Goal: Contribute content: Add original content to the website for others to see

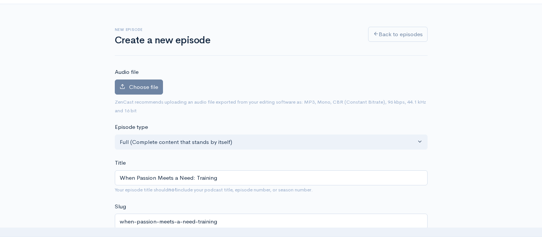
type input "When Passion Meets a Need: Training C"
type input "when-passion-meets-a-need-training-c"
type input "When Passion Meets a Need: Training CP"
type input "when-passion-meets-a-need-training-cp"
type input "When Passion Meets a Need: Training CPR"
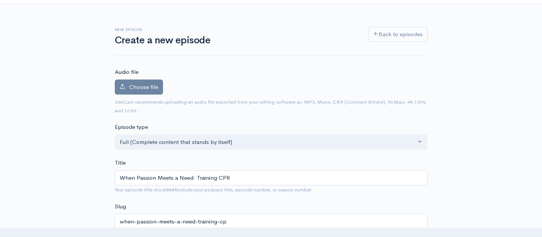
type input "when-passion-meets-a-need-training-cpr"
type input "When Passion Meets a Need: Training CPR a"
type input "when-passion-meets-a-need-training-cpr-a"
type input "When Passion Meets a Need: Training CPR an"
type input "when-passion-meets-a-need-training-cpr-an"
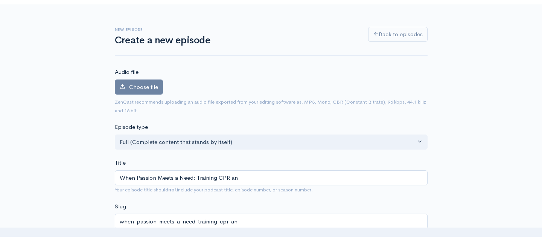
type input "When Passion Meets a Need: Training CPR and"
type input "when-passion-meets-a-need-training-cpr-and"
type input "When Passion Meets a Need: Training CPR and F"
type input "when-passion-meets-a-need-training-cpr-and-f"
type input "When Passion Meets a Need: Training CPR and Fi"
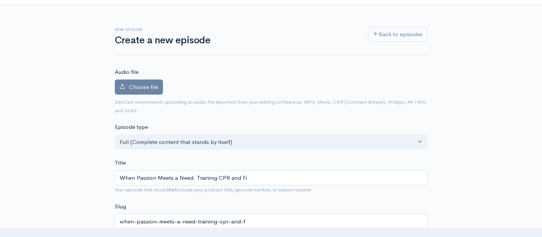
type input "when-passion-meets-a-need-training-cpr-and-fi"
type input "When Passion Meets a Need: Training CPR and Fir"
type input "when-passion-meets-a-need-training-cpr-and-fir"
type input "When Passion Meets a Need: Training CPR and Firs"
type input "when-passion-meets-a-need-training-cpr-and-firs"
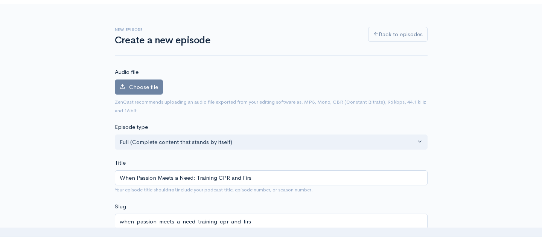
type input "When Passion Meets a Need: Training CPR and First"
type input "when-passion-meets-a-need-training-cpr-and-first"
type input "When Passion Meets a Need: Training CPR and First A"
type input "when-passion-meets-a-need-training-cpr-and-first-a"
type input "When Passion Meets a Need: Training CPR and First Ai"
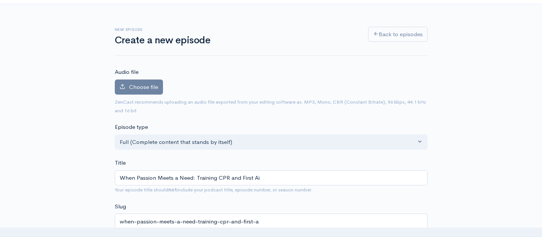
type input "when-passion-meets-a-need-training-cpr-and-first-ai"
type input "When Passion Meets a Need: Training CPR and First Aid"
type input "when-passion-meets-a-need-training-cpr-and-first-aid"
type input "When Passion Meets a Need: Training CPR and First Aid, w"
type input "when-passion-meets-a-need-training-cpr-and-first-aid-w"
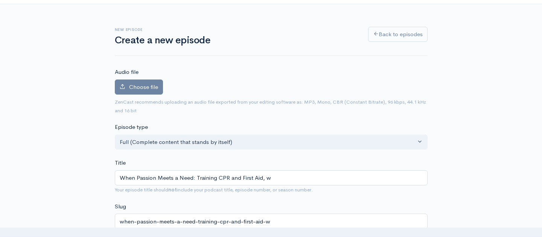
type input "When Passion Meets a Need: Training CPR and First Aid, wi"
type input "when-passion-meets-a-need-training-cpr-and-first-aid-wi"
type input "When Passion Meets a Need: Training CPR and First Aid, wit"
type input "when-passion-meets-a-need-training-cpr-and-first-aid-wit"
type input "When Passion Meets a Need: Training CPR and First Aid, with"
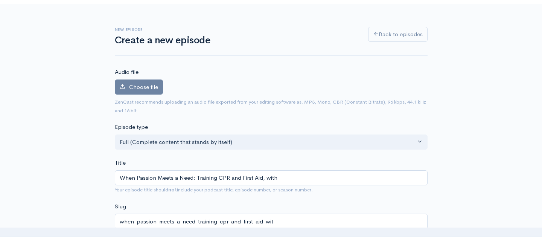
type input "when-passion-meets-a-need-training-cpr-and-first-aid-with"
type input "When Passion Meets a Need: Training CPR and First Aid, with J"
type input "when-passion-meets-a-need-training-cpr-and-first-aid-with-j"
type input "When Passion Meets a Need: Training CPR and First Aid, with [PERSON_NAME]"
type input "when-passion-meets-a-need-training-cpr-and-first-aid-with-[PERSON_NAME]"
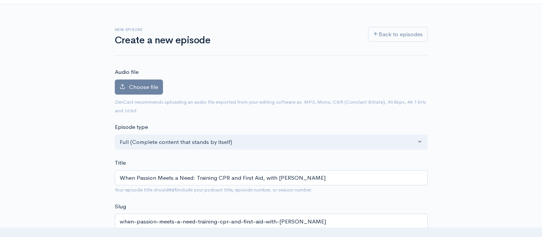
type input "When Passion Meets a Need: Training CPR and First Aid, with Jes"
type input "when-passion-meets-a-need-training-cpr-and-first-aid-with-jes"
type input "When Passion Meets a Need: Training CPR and First Aid, with [PERSON_NAME]"
type input "when-passion-meets-a-need-training-cpr-and-first-aid-with-[PERSON_NAME]"
type input "When Passion Meets a Need: Training CPR and First Aid, with [PERSON_NAME]"
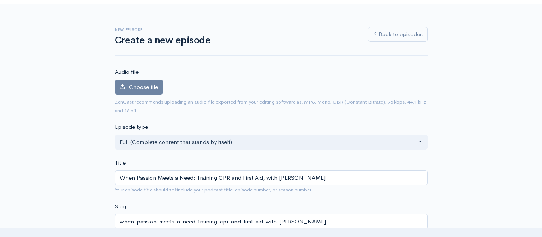
type input "when-passion-meets-a-need-training-cpr-and-first-aid-with-[PERSON_NAME]"
type input "When Passion Meets a Need: Training CPR and First Aid, with [PERSON_NAME]"
type input "when-passion-meets-a-need-training-cpr-and-first-aid-with-[PERSON_NAME]"
type input "When Passion Meets a Need: Training CPR and First Aid, with [PERSON_NAME]"
type input "when-passion-meets-a-need-training-cpr-and-first-aid-with-[PERSON_NAME]"
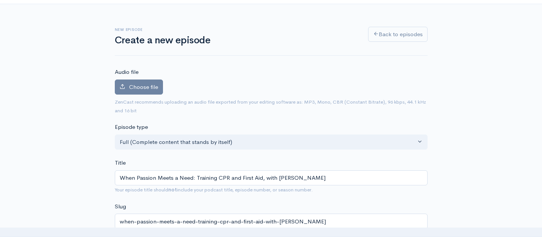
type input "When Passion Meets a Need: Training CPR and First Aid, with [PERSON_NAME]"
type input "when-passion-meets-a-need-training-cpr-and-first-aid-with-[PERSON_NAME]"
type input "When Passion Meets a Need: Training CPR and First Aid, with [PERSON_NAME]"
type input "when-passion-meets-a-need-training-cpr-and-first-aid-with-[PERSON_NAME]"
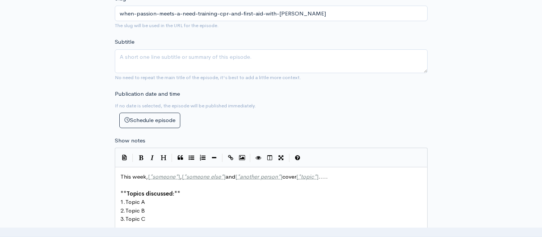
scroll to position [289, 0]
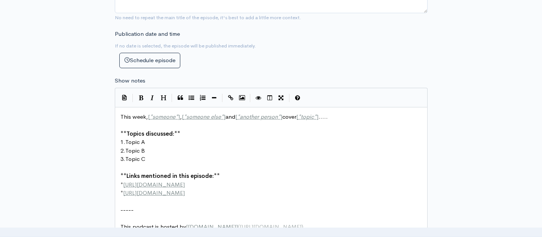
type input "When Passion Meets a Need: Training CPR and First Aid, with [PERSON_NAME]"
type textarea "[URL][DOMAIN_NAME]"
drag, startPoint x: 181, startPoint y: 181, endPoint x: 125, endPoint y: 178, distance: 56.1
type textarea "[URL][DOMAIN_NAME]"
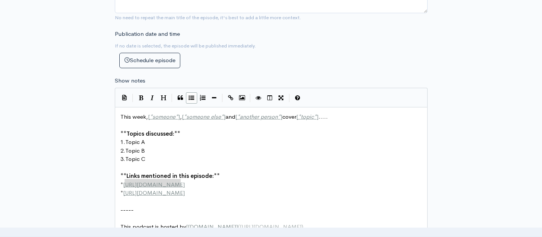
drag, startPoint x: 182, startPoint y: 178, endPoint x: 125, endPoint y: 176, distance: 57.2
type textarea "[URL][DOMAIN_NAME]"
drag, startPoint x: 202, startPoint y: 187, endPoint x: 126, endPoint y: 188, distance: 76.8
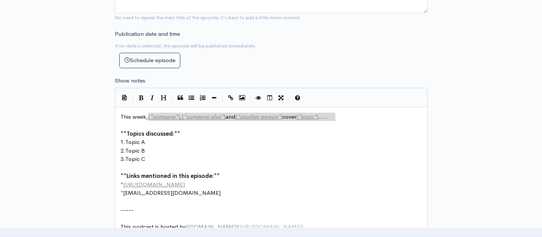
drag, startPoint x: 339, startPoint y: 114, endPoint x: 149, endPoint y: 114, distance: 190.0
type textarea "[PERSON_NAME] [PERSON_NAME] come"
type textarea "joins us to share inp"
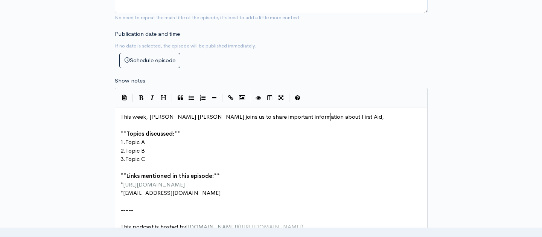
type textarea "mportant information about First Aid,"
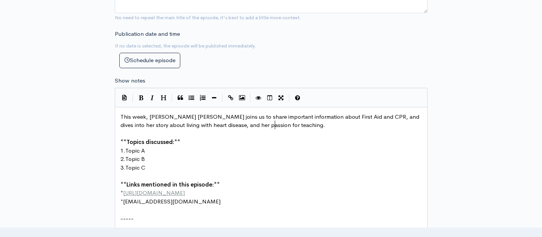
type textarea "and CPR, and dives into her story about living with heart disease, and her pass…"
drag, startPoint x: 146, startPoint y: 146, endPoint x: 128, endPoint y: 144, distance: 18.2
type textarea "Standard First Aid and Emergency"
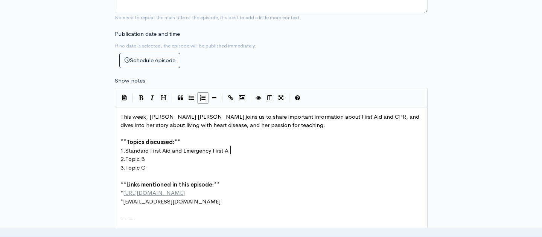
type textarea "First Aid"
type textarea "opic B"
drag, startPoint x: 146, startPoint y: 155, endPoint x: 128, endPoint y: 154, distance: 17.7
type textarea "Her so"
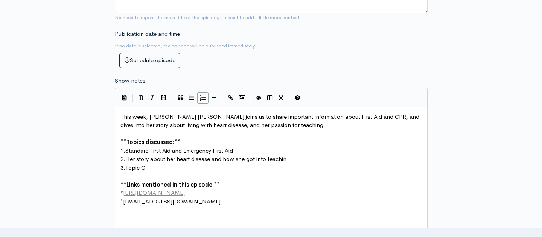
type textarea "tory about her heart disease and how she got into teaching"
drag, startPoint x: 146, startPoint y: 162, endPoint x: 126, endPoint y: 161, distance: 20.0
type textarea "Some of the basics that could hel"
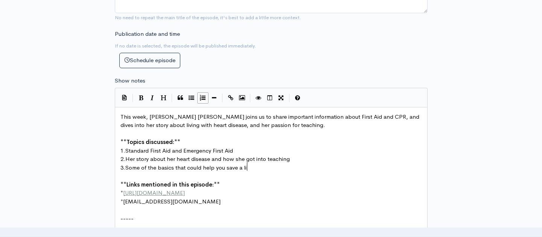
scroll to position [0, 41]
type textarea "p you save a life."
click at [289, 123] on pre "This week, [PERSON_NAME] [PERSON_NAME] joins us to share important information …" at bounding box center [271, 121] width 304 height 17
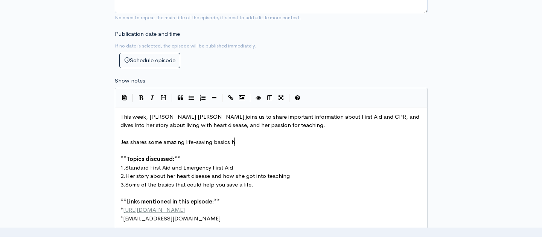
type textarea "Jes shares some amazing life-saving basics ha"
type textarea "that she said [PERSON_NAME]"
type textarea "ro"
type textarea "yone should know. So listen now!"
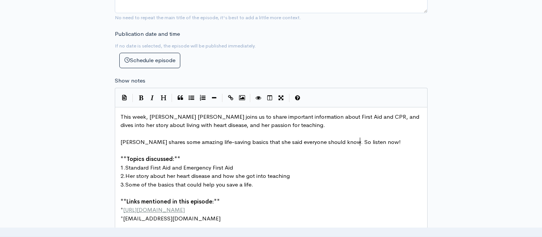
click at [183, 113] on span "This week, [PERSON_NAME] [PERSON_NAME] joins us to share important information …" at bounding box center [270, 121] width 300 height 16
type textarea "l"
type textarea "[PERSON_NAME]"
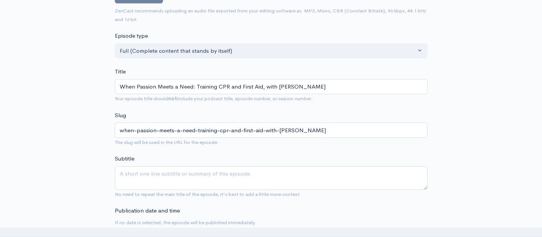
scroll to position [112, 0]
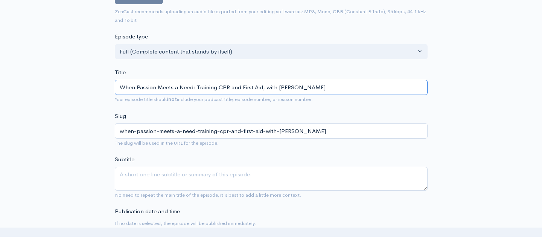
drag, startPoint x: 306, startPoint y: 85, endPoint x: 278, endPoint y: 83, distance: 28.3
click at [278, 83] on input "When Passion Meets a Need: Training CPR and First Aid, with [PERSON_NAME]" at bounding box center [271, 87] width 313 height 15
paste input "-[PERSON_NAME]"
type input "When Passion Meets a Need: Training CPR and First Aid, with [PERSON_NAME]"
type input "when-passion-meets-a-need-training-cpr-and-first-aid-with-[PERSON_NAME]"
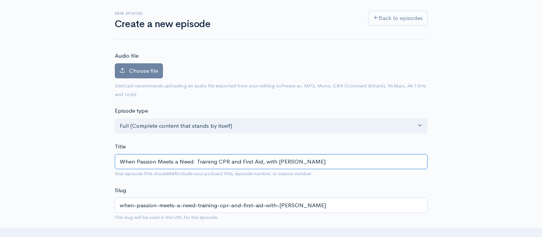
scroll to position [50, 0]
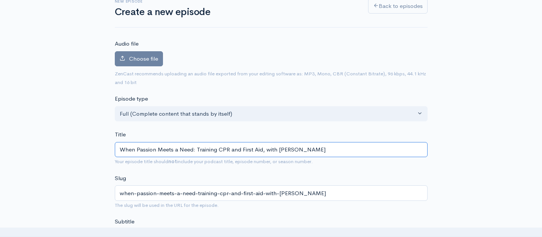
drag, startPoint x: 193, startPoint y: 147, endPoint x: 119, endPoint y: 145, distance: 73.4
click at [119, 145] on input "When Passion Meets a Need: Training CPR and First Aid, with [PERSON_NAME]" at bounding box center [271, 149] width 313 height 15
type input "L: Training CPR and First Aid, with [PERSON_NAME]"
type input "l-training-cpr-and-first-aid-with-[PERSON_NAME]"
type input "Li: Training CPR and First Aid, with [PERSON_NAME]"
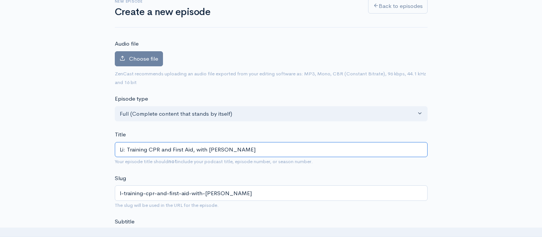
type input "li-training-cpr-and-first-aid-with-[PERSON_NAME]"
type input "Life: Training CPR and First Aid, with [PERSON_NAME]"
type input "life-training-cpr-and-first-aid-with-[PERSON_NAME]"
type input "Lifes: Training CPR and First Aid, with [PERSON_NAME]"
type input "lifes-training-cpr-and-first-aid-with-[PERSON_NAME]"
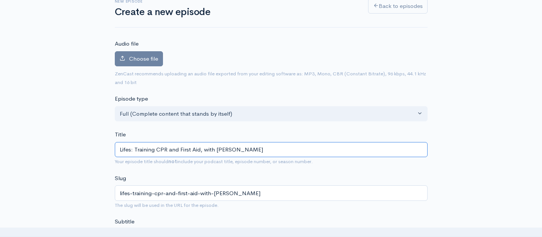
type input "Lifesa: Training CPR and First Aid, with [PERSON_NAME]"
type input "lifesa-training-cpr-and-first-aid-with-[PERSON_NAME]"
type input "Lifesav: Training CPR and First Aid, with [PERSON_NAME]"
type input "lifesav-training-cpr-and-first-aid-with-[PERSON_NAME]"
type input "Lifesavin: Training CPR and First Aid, with [PERSON_NAME]"
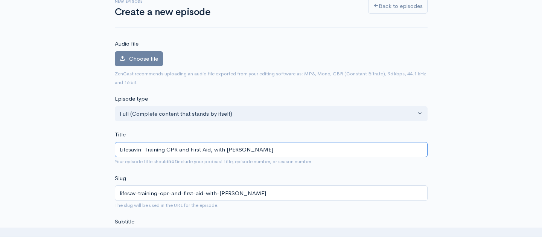
type input "lifesavin-training-cpr-and-first-aid-with-[PERSON_NAME]"
type input "Lifesaving: Training CPR and First Aid, with [PERSON_NAME]"
type input "lifesaving-training-cpr-and-first-aid-with-[PERSON_NAME]"
type input "Lifesaving B: Training CPR and First Aid, with [PERSON_NAME]"
type input "lifesaving-b-training-cpr-and-first-aid-with-[PERSON_NAME]"
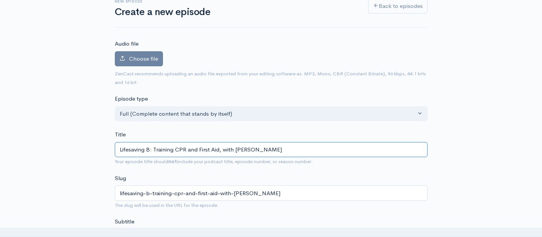
type input "Lifesaving Ba: Training CPR and First Aid, with [PERSON_NAME]"
type input "lifesaving-ba-training-cpr-and-first-aid-with-[PERSON_NAME]"
type input "Lifesaving Bas: Training CPR and First Aid, with [PERSON_NAME]"
type input "lifesaving-bas-training-cpr-and-first-aid-with-[PERSON_NAME]"
type input "Lifesaving Basi: Training CPR and First Aid, with [PERSON_NAME]"
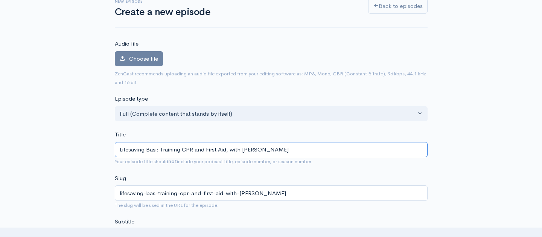
type input "lifesaving-basi-training-cpr-and-first-aid-with-[PERSON_NAME]"
type input "Lifesaving Basic: Training CPR and First Aid, with [PERSON_NAME]"
type input "lifesaving-basic-training-cpr-and-first-aid-with-[PERSON_NAME]"
type input "Lifesaving Basics: Training CPR and First Aid, with [PERSON_NAME]"
type input "lifesaving-basics-training-cpr-and-first-aid-with-[PERSON_NAME]"
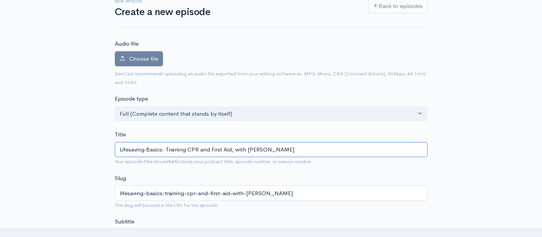
click at [164, 147] on input "Lifesaving Basics: Training CPR and First Aid, with [PERSON_NAME]" at bounding box center [271, 149] width 313 height 15
type input "Lifesaving Basics: W Training CPR and First Aid, with [PERSON_NAME]"
type input "lifesaving-basics-w-training-cpr-and-first-aid-with-[PERSON_NAME]"
type input "Lifesaving Basics: Wh Training CPR and First Aid, with [PERSON_NAME]"
type input "lifesaving-basics-wh-training-cpr-and-first-aid-with-[PERSON_NAME]"
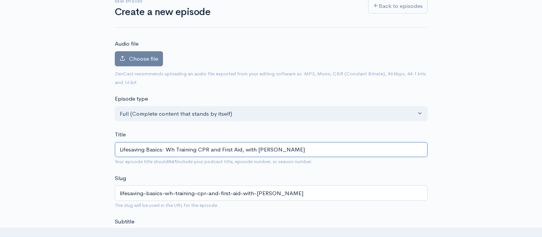
type input "Lifesaving Basics: Whe Training CPR and First Aid, with [PERSON_NAME]"
type input "lifesaving-basics-whe-training-cpr-and-first-aid-with-[PERSON_NAME]"
type input "Lifesaving Basics: When Training CPR and First Aid, with [PERSON_NAME]"
type input "lifesaving-basics-when-training-cpr-and-first-aid-with-[PERSON_NAME]"
type input "Lifesaving Basics: When P Training CPR and First Aid, with [PERSON_NAME]"
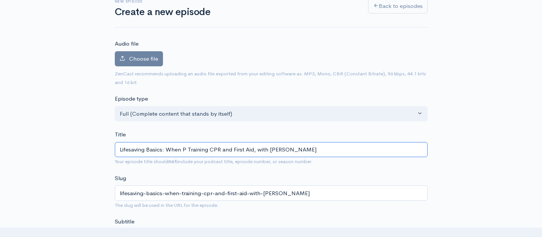
type input "lifesaving-basics-when-p-training-cpr-and-first-aid-with-[PERSON_NAME]"
type input "Lifesaving Basics: When Pa Training CPR and First Aid, with [PERSON_NAME]"
type input "lifesaving-basics-when-pa-training-cpr-and-first-aid-with-[PERSON_NAME]"
type input "Lifesaving Basics: When Pas Training CPR and First Aid, with [PERSON_NAME]"
type input "lifesaving-basics-when-pas-training-cpr-and-first-aid-with-[PERSON_NAME]"
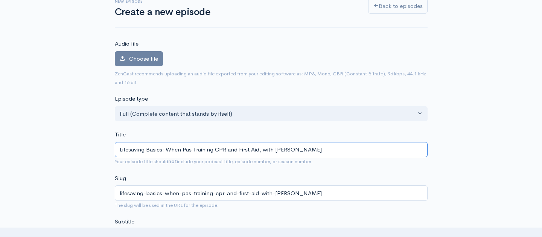
type input "Lifesaving Basics: When Pass Training CPR and First Aid, with [PERSON_NAME]"
type input "lifesaving-basics-when-pass-training-cpr-and-first-aid-with-[PERSON_NAME]"
type input "Lifesaving Basics: When Passio Training CPR and First Aid, with [PERSON_NAME]"
type input "lifesaving-basics-when-passio-training-cpr-and-first-aid-with-[PERSON_NAME]"
type input "Lifesaving Basics: When Passion Training CPR and First Aid, with [PERSON_NAME]"
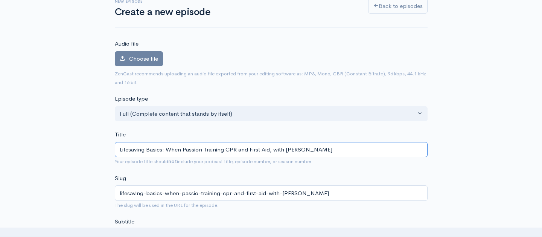
type input "lifesaving-basics-when-passion-training-cpr-and-first-aid-with-[PERSON_NAME]"
drag, startPoint x: 203, startPoint y: 147, endPoint x: 167, endPoint y: 146, distance: 35.8
click at [167, 146] on input "Lifesaving Basics: When Passion Training CPR and First Aid, with [PERSON_NAME]" at bounding box center [271, 149] width 313 height 15
type input "Lifesaving Basics: Training CPR and First Aid, with [PERSON_NAME]"
type input "lifesaving-basics-training-cpr-and-first-aid-with-[PERSON_NAME]"
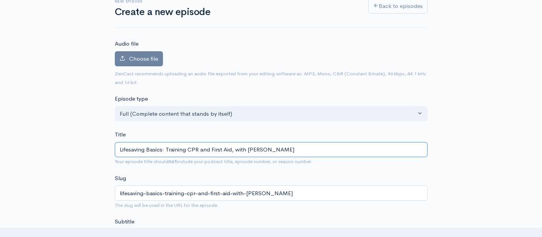
drag, startPoint x: 298, startPoint y: 148, endPoint x: 248, endPoint y: 146, distance: 50.8
click at [248, 146] on input "Lifesaving Basics: Training CPR and First Aid, with [PERSON_NAME]" at bounding box center [271, 149] width 313 height 15
type input "Lifesaving Basics: Training CPR and First Aid, with"
type input "lifesaving-basics-training-cpr-and-first-aid-with"
click at [165, 147] on input "Lifesaving Basics: Training CPR and First Aid, with" at bounding box center [271, 149] width 313 height 15
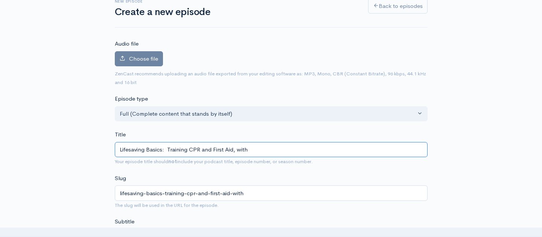
paste input "[PERSON_NAME]"
type input "Lifesaving Basics: [PERSON_NAME] Training CPR and First Aid, with"
type input "lifesaving-basics-[PERSON_NAME]-training-cpr-and-first-aid-with"
type input "Lifesaving Basics: [PERSON_NAME] t Training CPR and First Aid, with"
type input "lifesaving-basics-[PERSON_NAME]-t-training-cpr-and-first-aid-with"
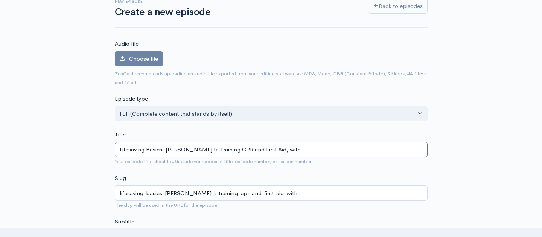
type input "Lifesaving Basics: [PERSON_NAME] tal Training CPR and First Aid, with"
type input "lifesaving-basics-[PERSON_NAME]-tal-training-cpr-and-first-aid-with"
type input "Lifesaving Basics: [PERSON_NAME] talk Training CPR and First Aid, with"
type input "lifesaving-basics-[PERSON_NAME]-talk-training-cpr-and-first-aid-with"
type input "Lifesaving Basics: [PERSON_NAME] talks Training CPR and First Aid, with"
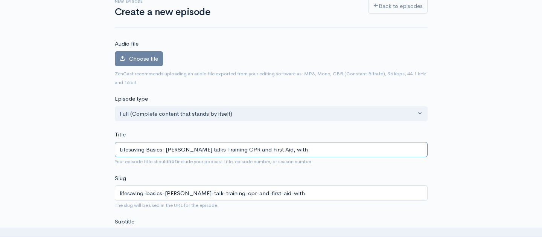
type input "lifesaving-basics-[PERSON_NAME]-talks-training-cpr-and-first-aid-with"
drag, startPoint x: 248, startPoint y: 147, endPoint x: 228, endPoint y: 146, distance: 19.9
click at [228, 146] on input "Lifesaving Basics: [PERSON_NAME] talks Training CPR and First Aid, with" at bounding box center [271, 149] width 313 height 15
type input "Lifesaving Basics: [PERSON_NAME] talks CPR and First Aid, with"
type input "lifesaving-basics-[PERSON_NAME]-talks-cpr-and-first-aid-with"
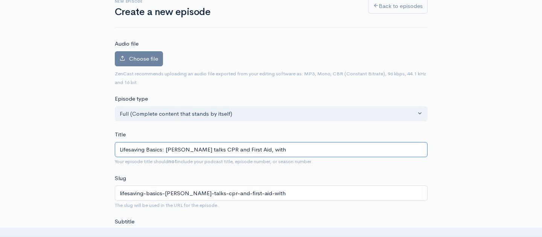
drag, startPoint x: 294, startPoint y: 147, endPoint x: 273, endPoint y: 147, distance: 21.1
click at [273, 147] on input "Lifesaving Basics: [PERSON_NAME] talks CPR and First Aid, with" at bounding box center [271, 149] width 313 height 15
type input "Lifesaving Basics: [PERSON_NAME] talks CPR and First Aid"
type input "lifesaving-basics-[PERSON_NAME]-talks-cpr-and-first-aid"
drag, startPoint x: 252, startPoint y: 147, endPoint x: 239, endPoint y: 147, distance: 13.2
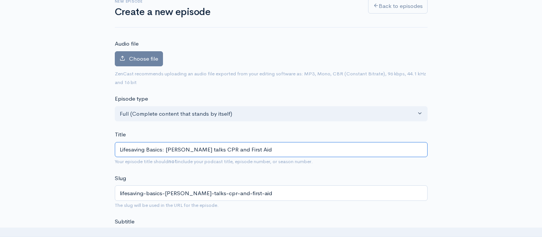
click at [239, 147] on input "Lifesaving Basics: [PERSON_NAME] talks CPR and First Aid" at bounding box center [271, 149] width 313 height 15
type input "Lifesaving Basics: [PERSON_NAME] talks CPR,First Aid"
type input "lifesaving-basics-[PERSON_NAME]-talks-cprfirst-aid"
type input "Lifesaving Basics: [PERSON_NAME] talks CPR, First Aid"
type input "lifesaving-basics-[PERSON_NAME]-talks-cpr-first-aid"
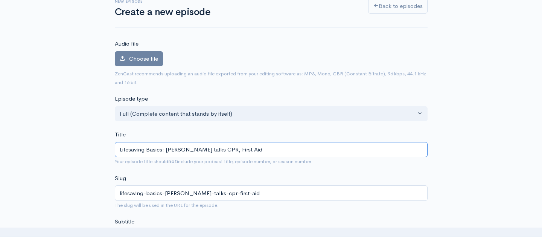
click at [274, 148] on input "Lifesaving Basics: [PERSON_NAME] talks CPR, First Aid" at bounding box center [271, 149] width 313 height 15
type input "Lifesaving Basics: [PERSON_NAME] talks CPR, First Aid a"
type input "lifesaving-basics-[PERSON_NAME]-talks-cpr-first-aid-a"
type input "Lifesaving Basics: [PERSON_NAME] talks CPR, First Aid an"
type input "lifesaving-basics-[PERSON_NAME]-talks-cpr-first-aid-an"
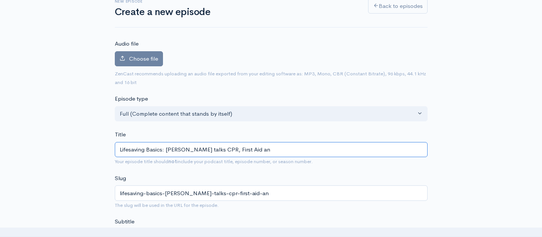
type input "Lifesaving Basics: [PERSON_NAME] talks CPR, First Aid and"
type input "lifesaving-basics-[PERSON_NAME]-talks-cpr-first-aid-and"
type input "Lifesaving Basics: [PERSON_NAME] talks CPR, First Aid an"
type input "lifesaving-basics-[PERSON_NAME]-talks-cpr-first-aid-an"
type input "Lifesaving Basics: [PERSON_NAME] talks CPR, First Aid a"
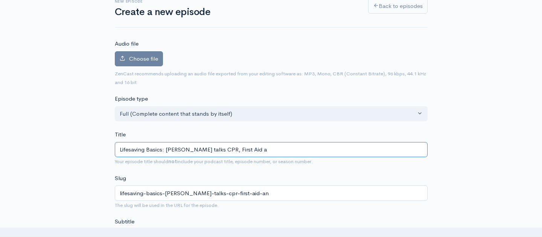
type input "lifesaving-basics-[PERSON_NAME]-talks-cpr-first-aid-a"
type input "Lifesaving Basics: [PERSON_NAME] talks CPR, First Aid"
type input "lifesaving-basics-[PERSON_NAME]-talks-cpr-first-aid"
click at [242, 147] on input "Lifesaving Basics: [PERSON_NAME] talks CPR, First Aid" at bounding box center [271, 149] width 313 height 15
type input "Lifesaving Basics: [PERSON_NAME] talks CPR an First Aid"
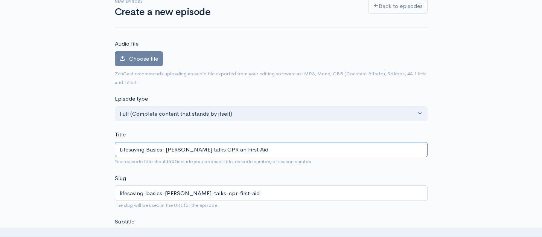
type input "lifesaving-basics-[PERSON_NAME]-talks-cpr-an-first-aid"
type input "Lifesaving Basics: [PERSON_NAME] talks CPR and First Aid"
type input "lifesaving-basics-[PERSON_NAME]-talks-cpr-and-first-aid"
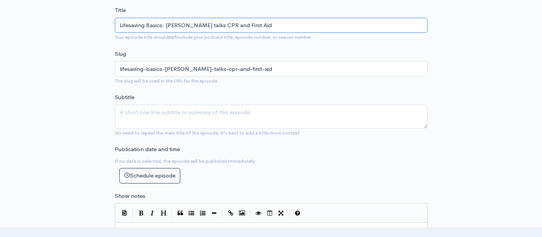
scroll to position [175, 0]
type input "Lifesaving Basics: [PERSON_NAME] talks CPR and First Aid"
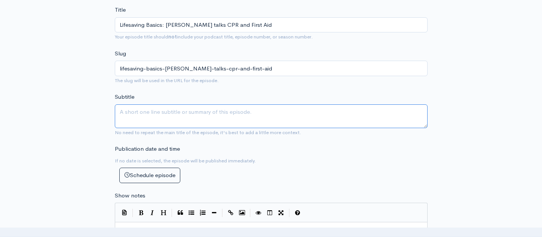
click at [174, 108] on textarea "Subtitle" at bounding box center [271, 116] width 313 height 24
type textarea "L"
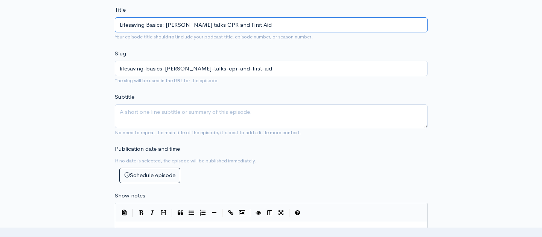
click at [176, 23] on input "Lifesaving Basics: [PERSON_NAME] talks CPR and First Aid" at bounding box center [271, 24] width 313 height 15
type input "Lifesaving Basics: [PERSON_NAME] talks CPR and First Aid"
type input "lifesaving-basics-jes-[PERSON_NAME]-talks-cpr-and-first-aid"
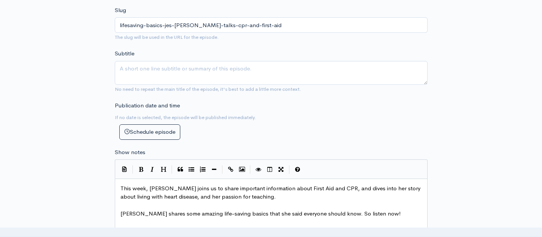
scroll to position [222, 0]
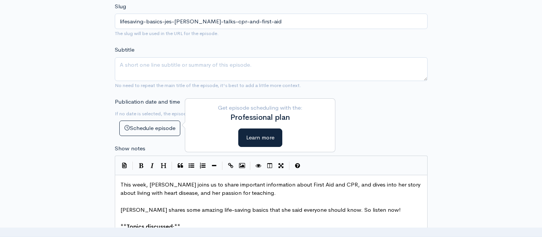
type input "Lifesaving Basics: [PERSON_NAME] talks CPR and First Aid"
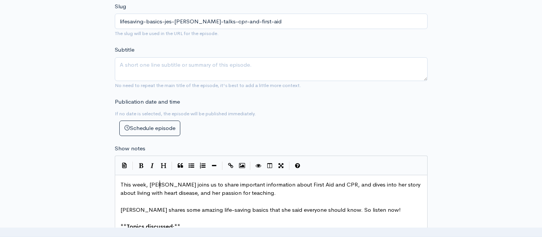
click at [159, 181] on span "This week, [PERSON_NAME] joins us to share important information about First Ai…" at bounding box center [270, 189] width 301 height 16
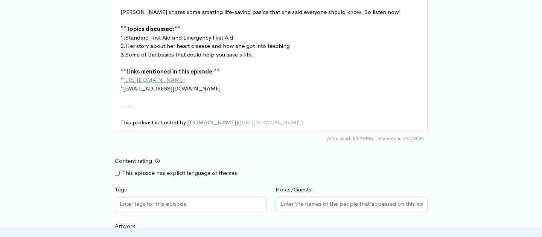
scroll to position [436, 0]
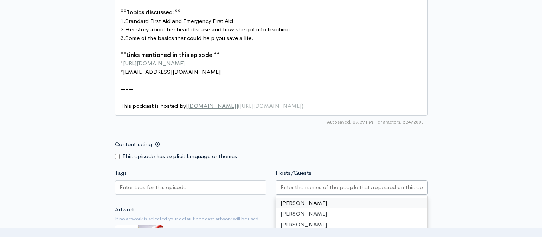
click at [293, 183] on input "Hosts/Guests" at bounding box center [351, 187] width 142 height 9
paste input "[PERSON_NAME]"
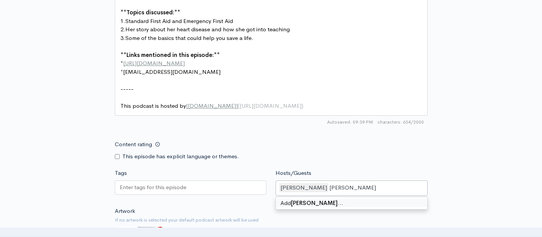
click at [335, 183] on input "[PERSON_NAME]" at bounding box center [354, 187] width 50 height 9
type input "[PERSON_NAME]"
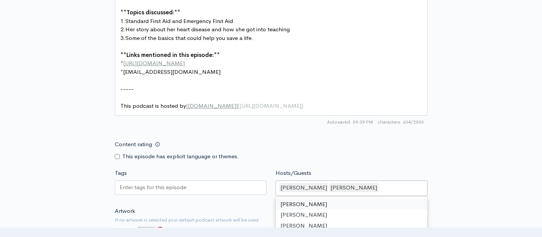
click at [177, 183] on input "Tags" at bounding box center [154, 187] width 68 height 9
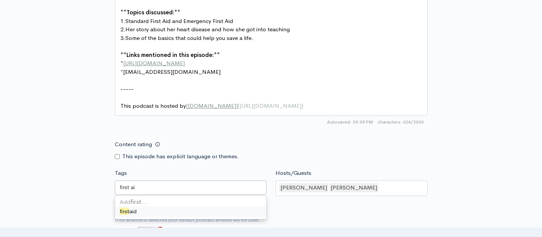
type input "first aid"
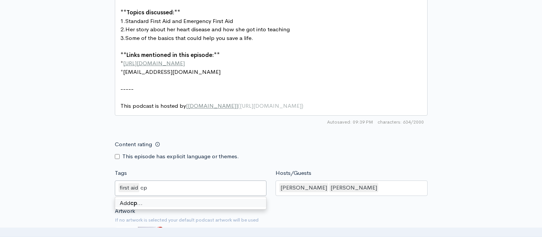
type input "cpr"
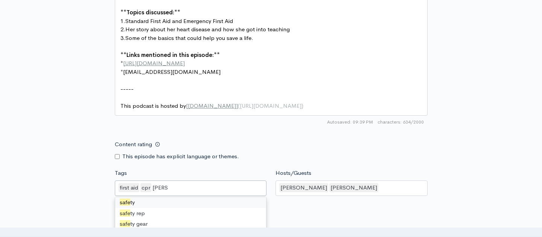
type input "safety"
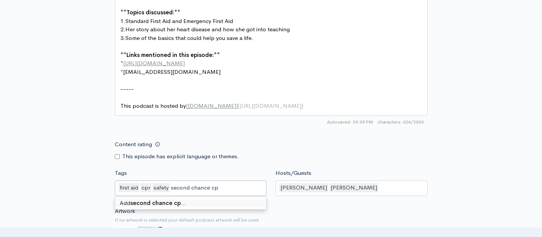
type input "second chance cpr"
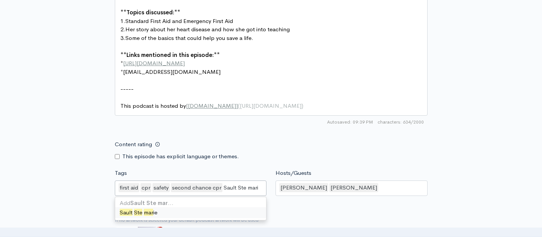
type input "Sault Ste [PERSON_NAME]"
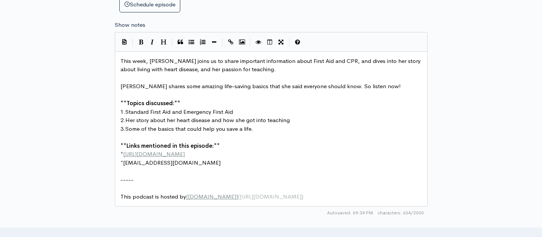
scroll to position [345, 0]
click at [283, 67] on pre "This week, [PERSON_NAME] joins us to share important information about First Ai…" at bounding box center [271, 65] width 304 height 17
type textarea "Jes, who is the owner of Second h"
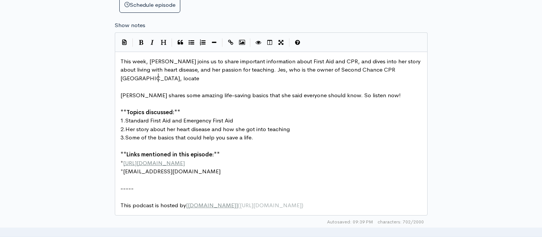
type textarea "Chance CPR [GEOGRAPHIC_DATA], locate"
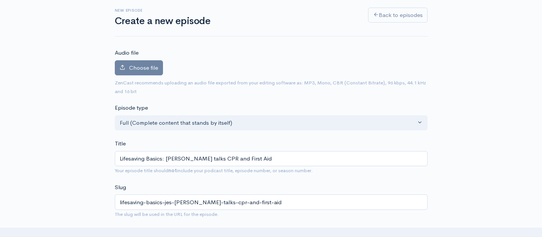
scroll to position [0, 0]
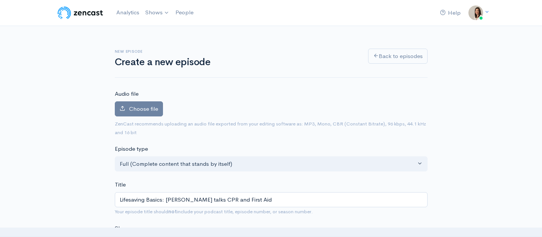
type textarea "d in [GEOGRAPHIC_DATA]. [PERSON_NAME], gives us a sneak peak into her training …"
click at [213, 197] on input "Lifesaving Basics: [PERSON_NAME] talks CPR and First Aid" at bounding box center [271, 199] width 313 height 15
click at [212, 197] on input "Lifesaving Basics: [PERSON_NAME] talks CPR and First Aid" at bounding box center [271, 199] width 313 height 15
type input "Lifesaving Basics: [PERSON_NAME] otalks CPR and First Aid"
type input "lifesaving-basics-jes-[PERSON_NAME]-otalks-cpr-and-first-aid"
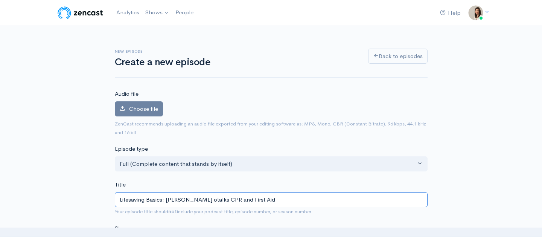
type input "Lifesaving Basics: [PERSON_NAME] oftalks CPR and First Aid"
type input "lifesaving-basics-jes-[PERSON_NAME]-oftalks-cpr-and-first-aid"
type input "Lifesaving Basics: [PERSON_NAME] of talks CPR and First Aid"
type input "lifesaving-basics-jes-[PERSON_NAME]-of-talks-cpr-and-first-aid"
type input "Lifesaving Basics: [PERSON_NAME] of Stalks CPR and First Aid"
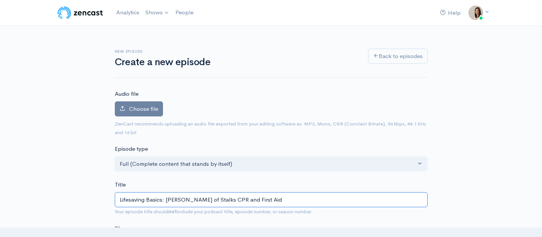
type input "lifesaving-basics-jes-[PERSON_NAME]-of-stalks-cpr-and-first-aid"
type input "Lifesaving Basics: [PERSON_NAME] of Setalks CPR and First Aid"
type input "lifesaving-basics-jes-[PERSON_NAME]-of-setalks-cpr-and-first-aid"
type input "Lifesaving Basics: [PERSON_NAME] of Sectalks CPR and First Aid"
type input "lifesaving-basics-jes-[PERSON_NAME]-of-sectalks-cpr-and-first-aid"
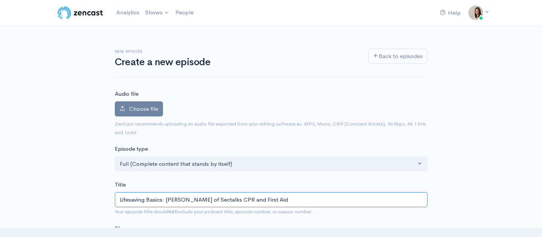
type input "Lifesaving Basics: [PERSON_NAME] of Secotalks CPR and First Aid"
type input "lifesaving-basics-jes-[PERSON_NAME]-of-secotalks-cpr-and-first-aid"
type input "Lifesaving Basics: [PERSON_NAME] of Secontalks CPR and First Aid"
type input "lifesaving-basics-jes-[PERSON_NAME]-of-secontalks-cpr-and-first-aid"
type input "Lifesaving Basics: [PERSON_NAME] of Secondtalks CPR and First Aid"
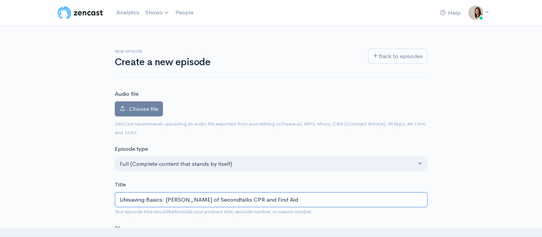
type input "lifesaving-basics-jes-[PERSON_NAME]-of-secondtalks-cpr-and-first-aid"
type input "Lifesaving Basics: [PERSON_NAME] of Second talks CPR and First Aid"
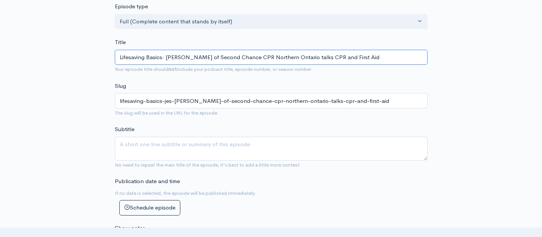
scroll to position [142, 0]
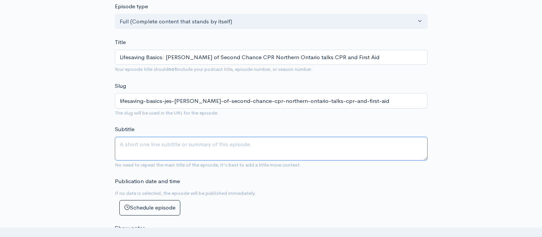
click at [219, 143] on textarea "Subtitle" at bounding box center [271, 149] width 313 height 24
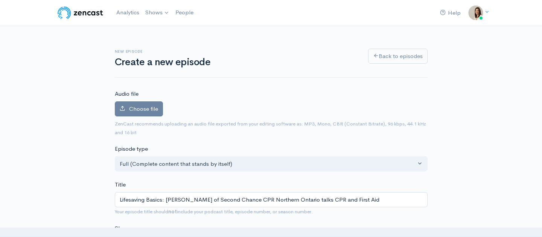
scroll to position [0, 0]
click at [144, 109] on span "Choose file" at bounding box center [143, 108] width 29 height 7
click at [0, 0] on input "Choose file" at bounding box center [0, 0] width 0 height 0
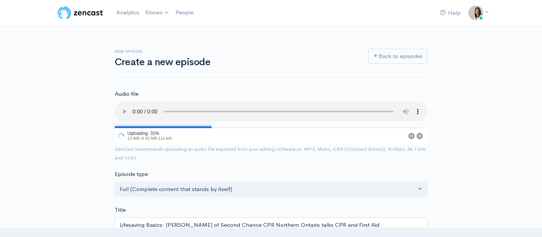
click at [123, 105] on audio at bounding box center [271, 111] width 313 height 20
click at [177, 106] on audio at bounding box center [271, 111] width 313 height 20
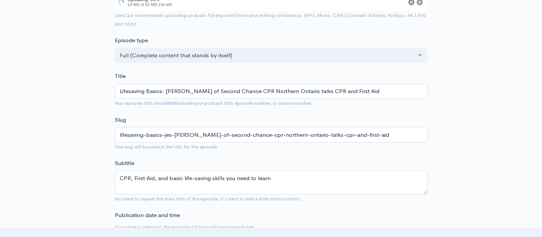
scroll to position [135, 0]
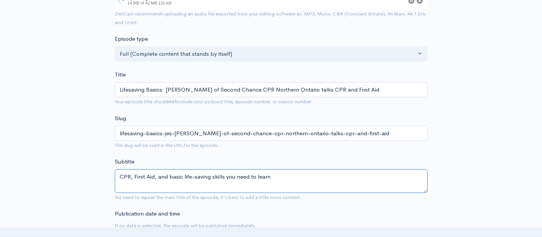
click at [291, 169] on textarea "CPR, First Aid, and basic life-saving skills you need to learn" at bounding box center [271, 181] width 313 height 24
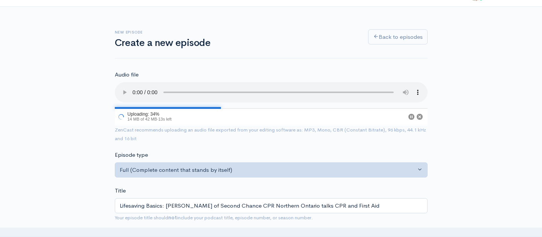
scroll to position [20, 0]
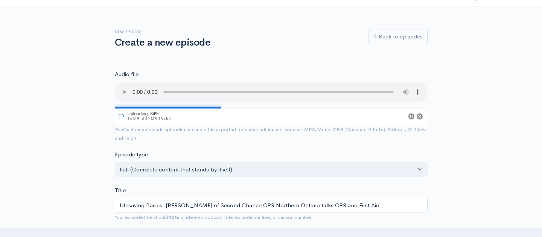
click at [132, 86] on audio at bounding box center [271, 92] width 313 height 20
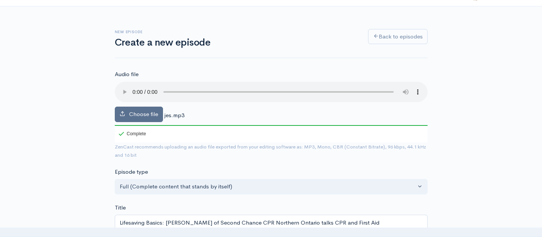
click at [143, 109] on label "Choose file" at bounding box center [139, 113] width 48 height 15
click at [0, 0] on input "Choose file" at bounding box center [0, 0] width 0 height 0
click at [133, 87] on audio at bounding box center [271, 92] width 313 height 20
click at [228, 89] on audio at bounding box center [271, 92] width 313 height 20
click at [339, 87] on audio at bounding box center [271, 92] width 313 height 20
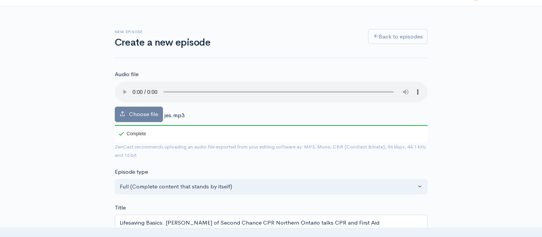
click at [354, 88] on audio at bounding box center [271, 92] width 313 height 20
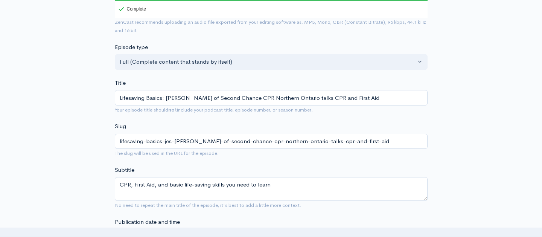
scroll to position [143, 0]
drag, startPoint x: 162, startPoint y: 87, endPoint x: 147, endPoint y: 87, distance: 15.1
click at [147, 91] on input "Lifesaving Basics: [PERSON_NAME] of Second Chance CPR Northern Ontario talks CP…" at bounding box center [271, 98] width 313 height 15
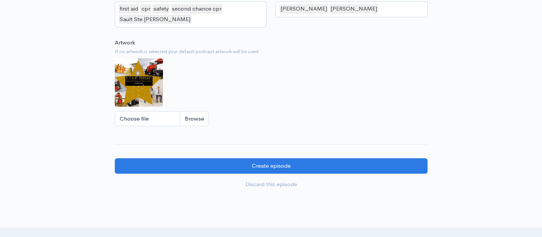
scroll to position [674, 0]
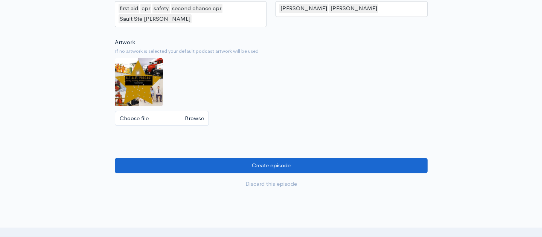
click at [298, 158] on input "Create episode" at bounding box center [271, 165] width 313 height 15
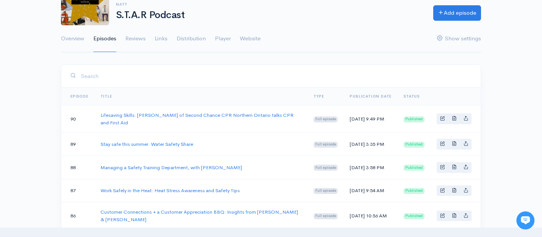
scroll to position [72, 0]
